Goal: Navigation & Orientation: Find specific page/section

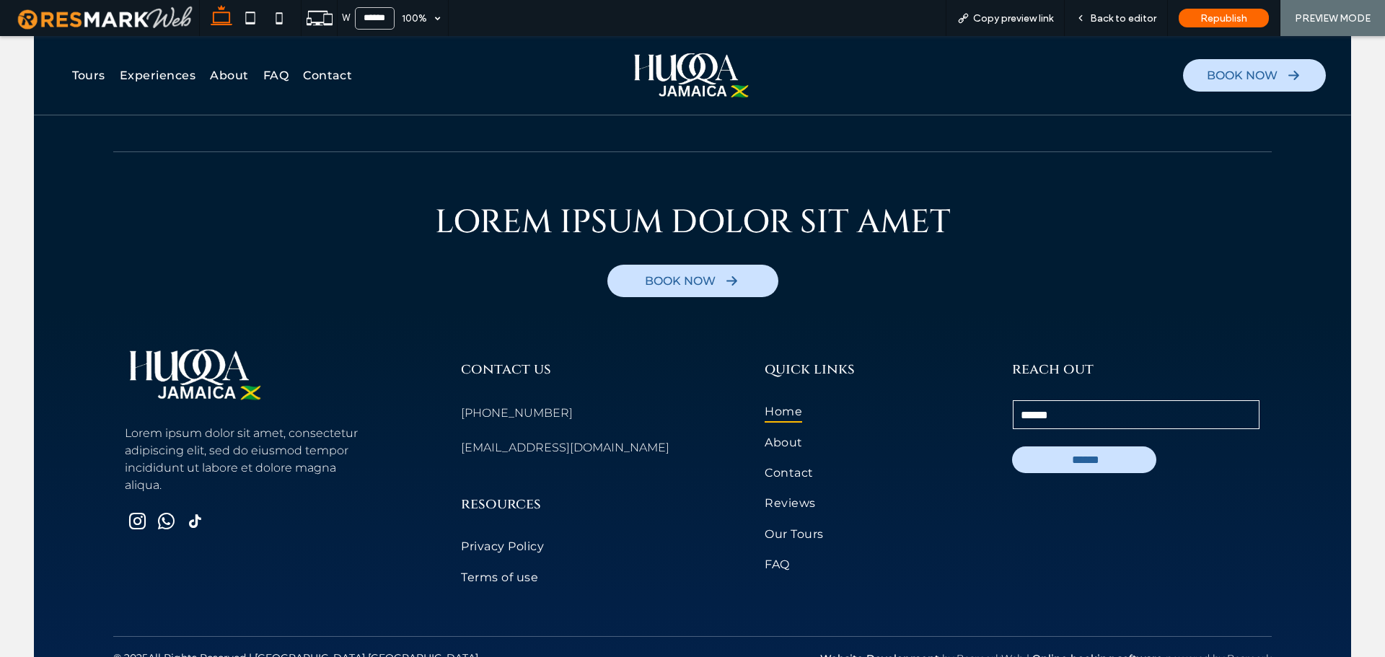
scroll to position [8249, 0]
click at [1106, 27] on div "Back to editor" at bounding box center [1116, 18] width 103 height 36
click at [1119, 19] on span "Back to editor" at bounding box center [1123, 18] width 66 height 12
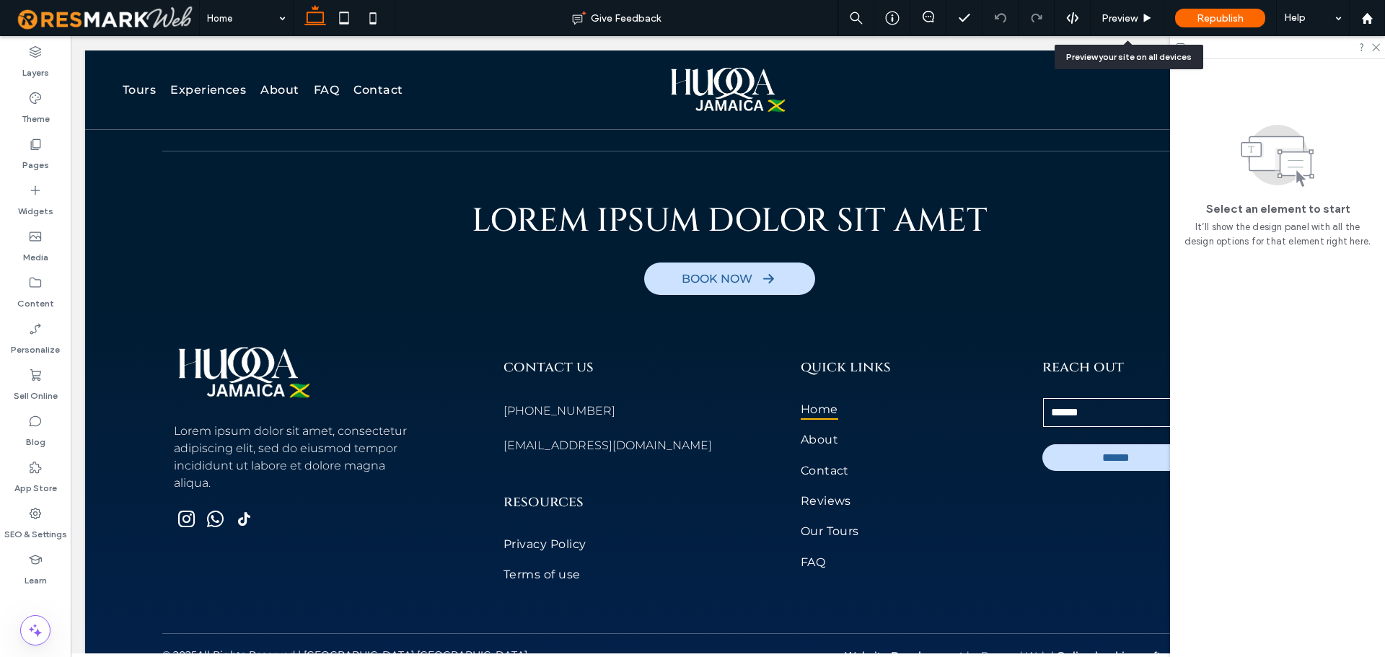
click at [1119, 19] on span "Preview" at bounding box center [1120, 18] width 36 height 12
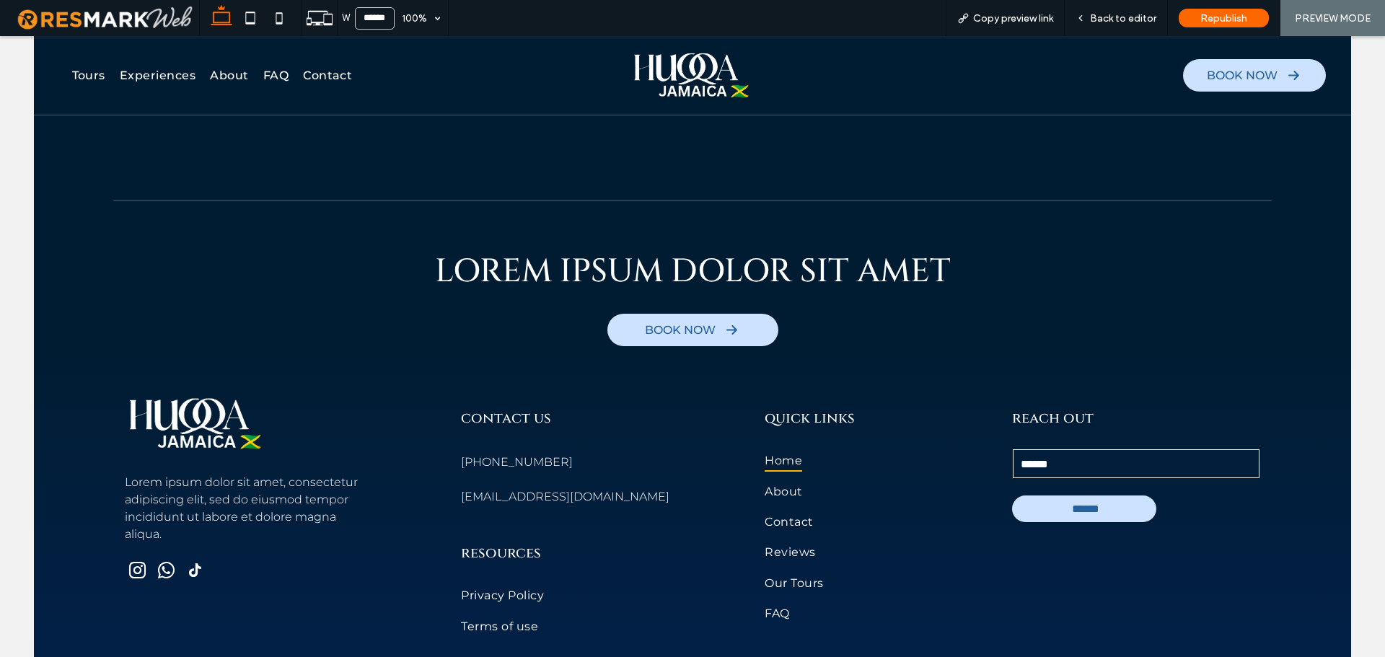
scroll to position [8249, 0]
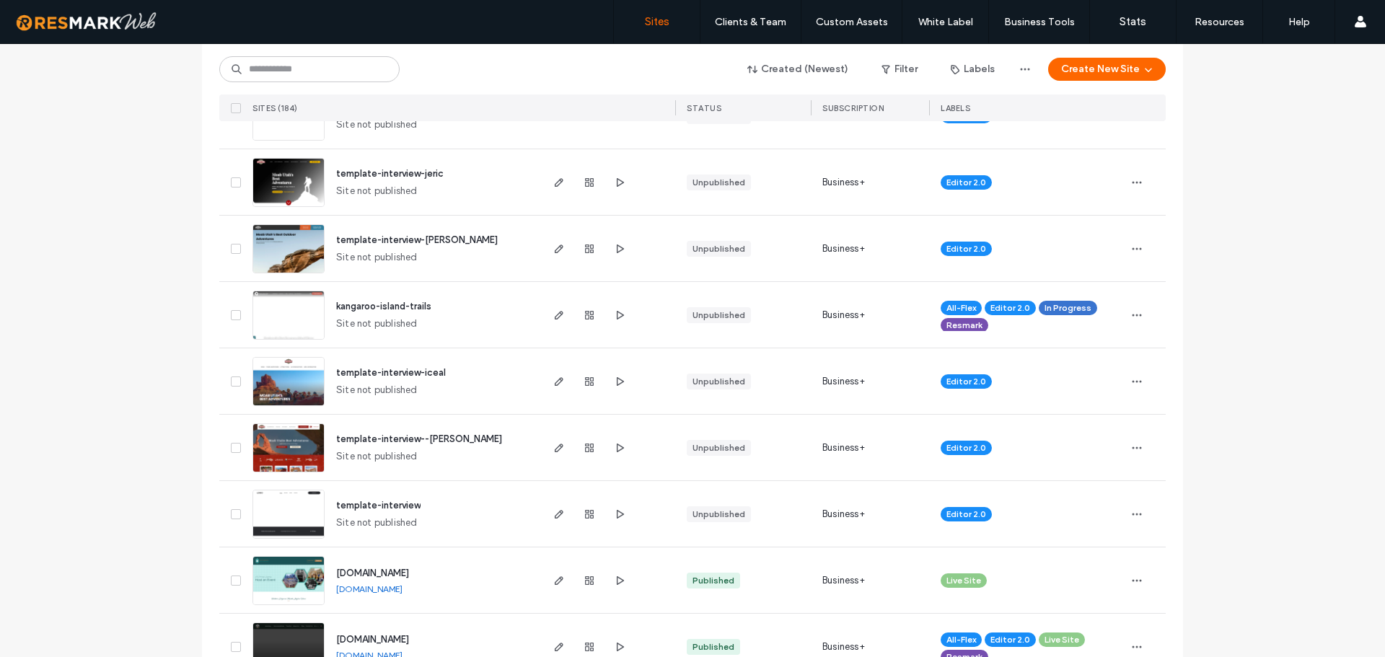
scroll to position [812, 0]
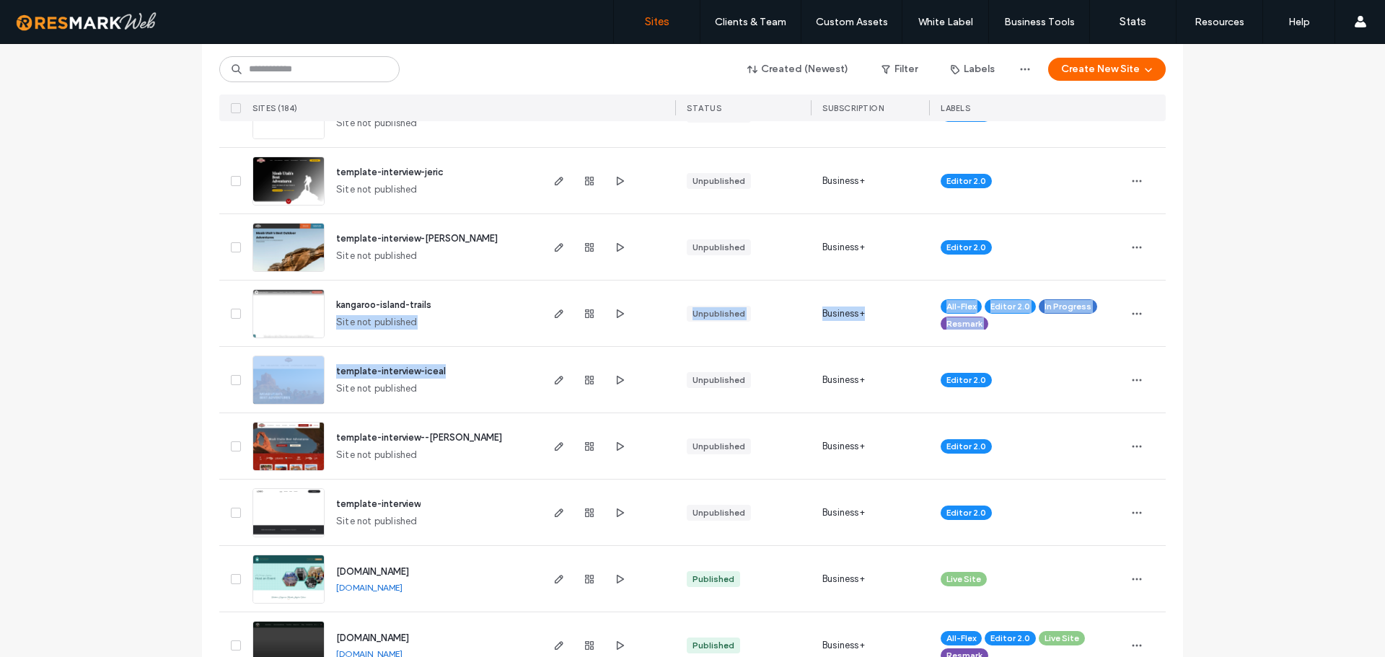
drag, startPoint x: 464, startPoint y: 362, endPoint x: 483, endPoint y: 332, distance: 36.0
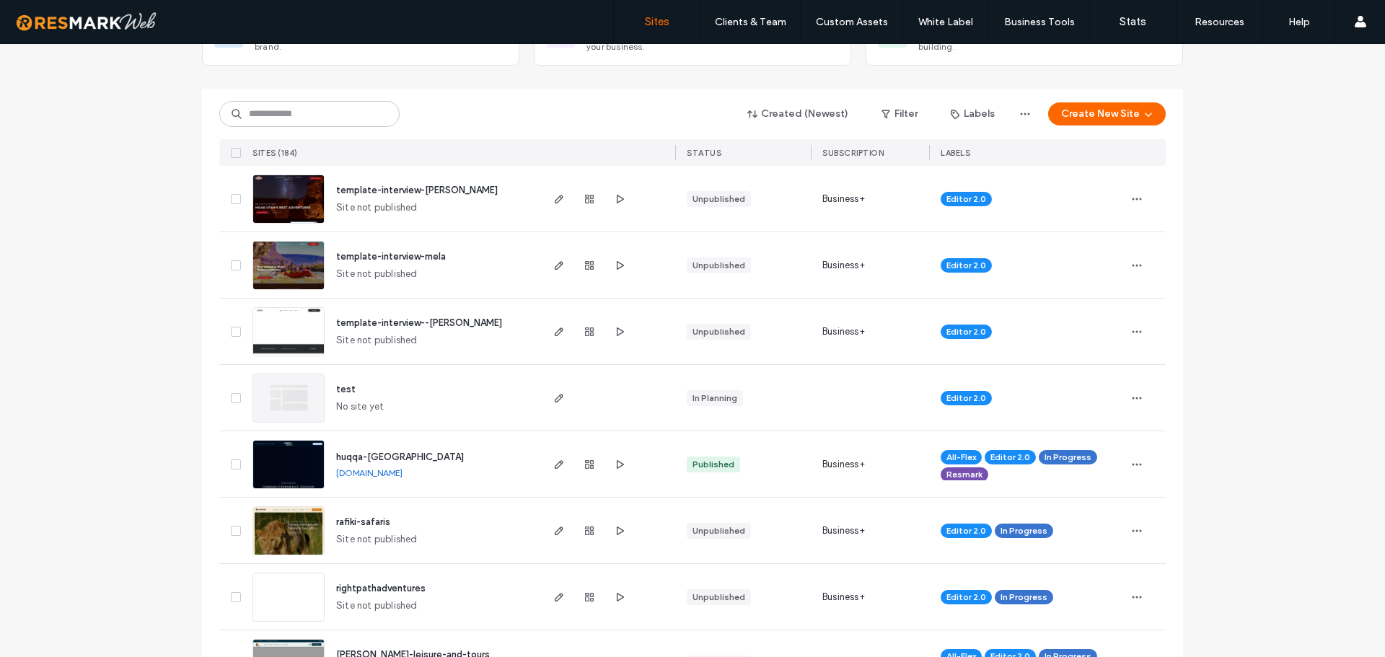
scroll to position [0, 0]
